Goal: Information Seeking & Learning: Learn about a topic

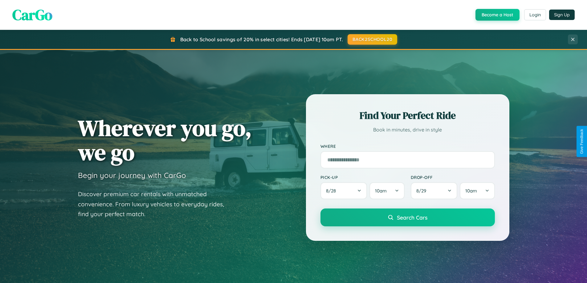
scroll to position [266, 0]
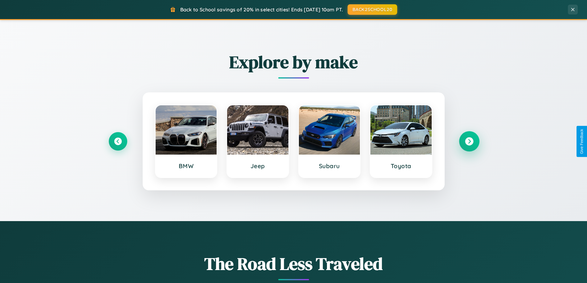
click at [469, 141] on icon at bounding box center [469, 141] width 8 height 8
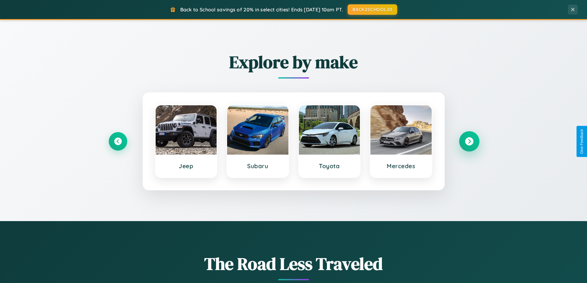
click at [469, 141] on icon at bounding box center [469, 141] width 8 height 8
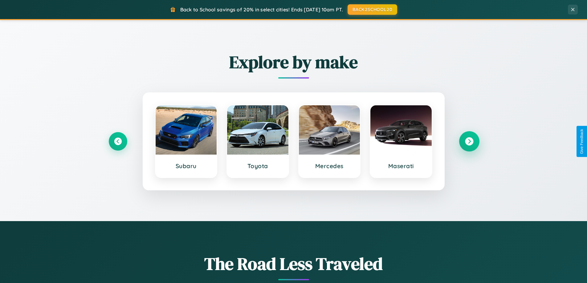
click at [469, 141] on icon at bounding box center [469, 141] width 8 height 8
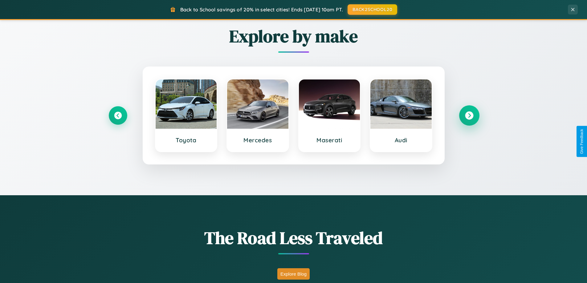
scroll to position [1185, 0]
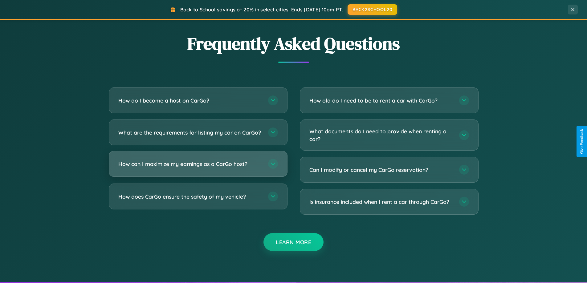
click at [198, 168] on h3 "How can I maximize my earnings as a CarGo host?" at bounding box center [190, 164] width 144 height 8
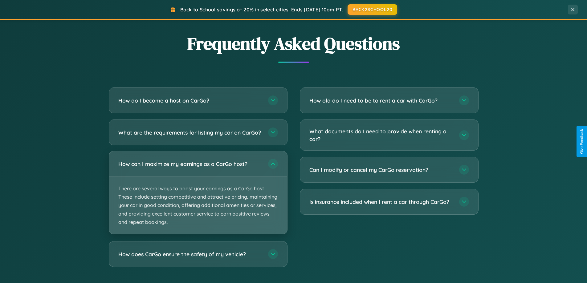
click at [198, 198] on p "There are several ways to boost your earnings as a CarGo host. These include se…" at bounding box center [198, 205] width 178 height 57
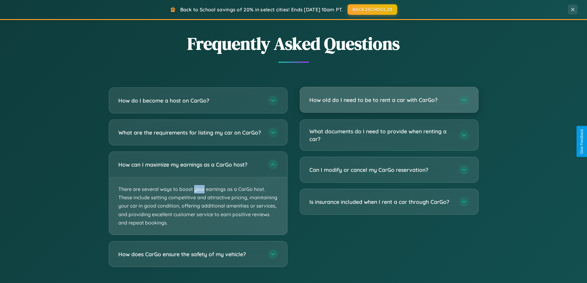
click at [389, 100] on h3 "How old do I need to be to rent a car with CarGo?" at bounding box center [381, 100] width 144 height 8
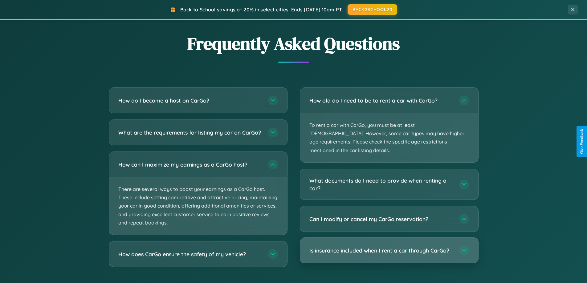
click at [389, 247] on h3 "Is insurance included when I rent a car through CarGo?" at bounding box center [381, 251] width 144 height 8
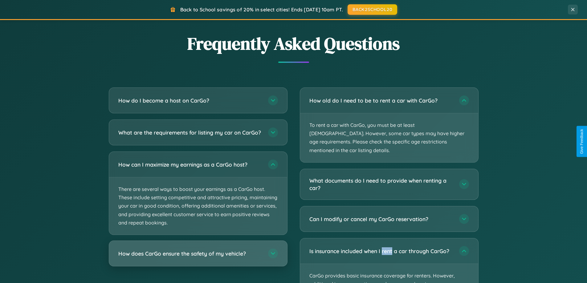
click at [198, 258] on h3 "How does CarGo ensure the safety of my vehicle?" at bounding box center [190, 254] width 144 height 8
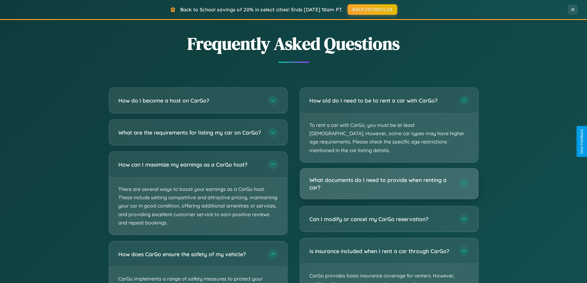
click at [389, 176] on h3 "What documents do I need to provide when renting a car?" at bounding box center [381, 183] width 144 height 15
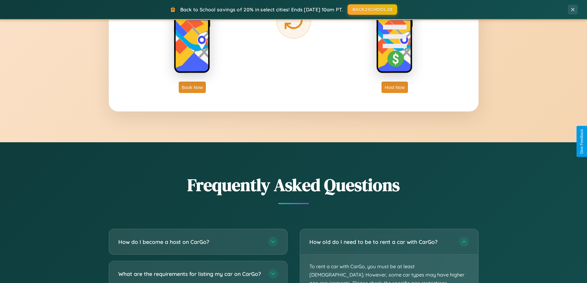
scroll to position [990, 0]
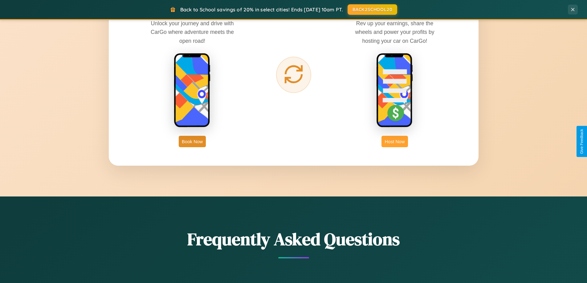
click at [395, 141] on button "Host Now" at bounding box center [394, 141] width 26 height 11
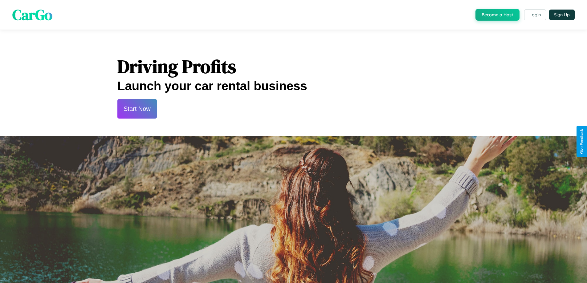
click at [137, 109] on button "Start Now" at bounding box center [136, 108] width 39 height 19
